Goal: Book appointment/travel/reservation

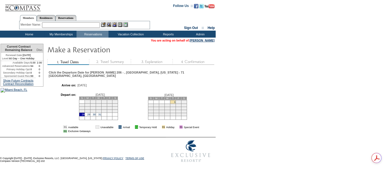
click at [176, 101] on td "1" at bounding box center [173, 102] width 6 height 4
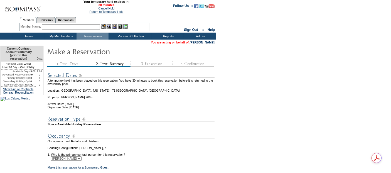
scroll to position [78, 0]
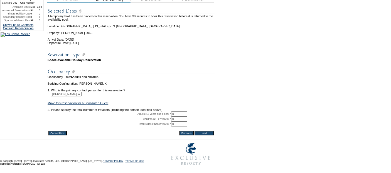
click at [175, 111] on input "0" at bounding box center [179, 113] width 16 height 5
type input "2"
click at [177, 116] on input "0" at bounding box center [179, 118] width 16 height 5
type input "3"
click at [213, 131] on input "Next" at bounding box center [203, 133] width 19 height 4
